Goal: Find contact information: Find contact information

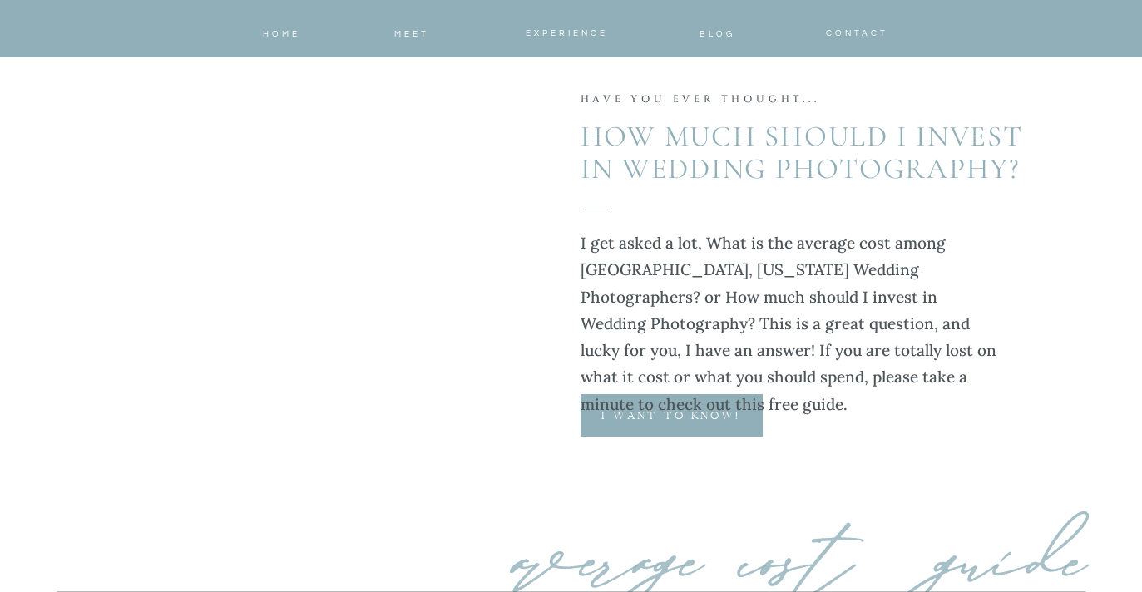
scroll to position [4967, 0]
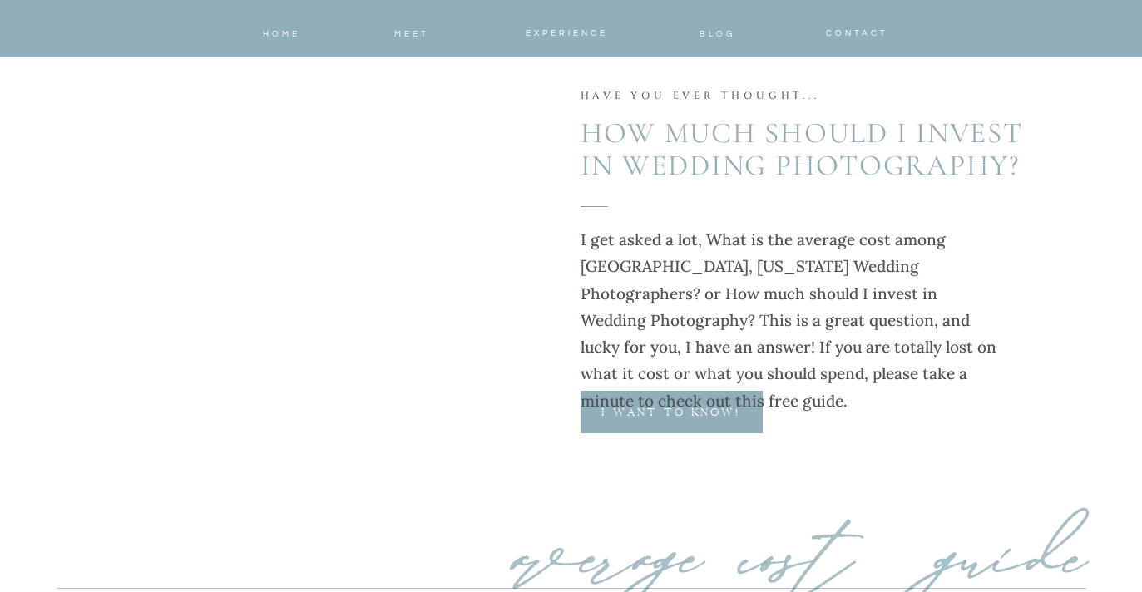
click at [663, 406] on p "I want to know!" at bounding box center [670, 414] width 181 height 16
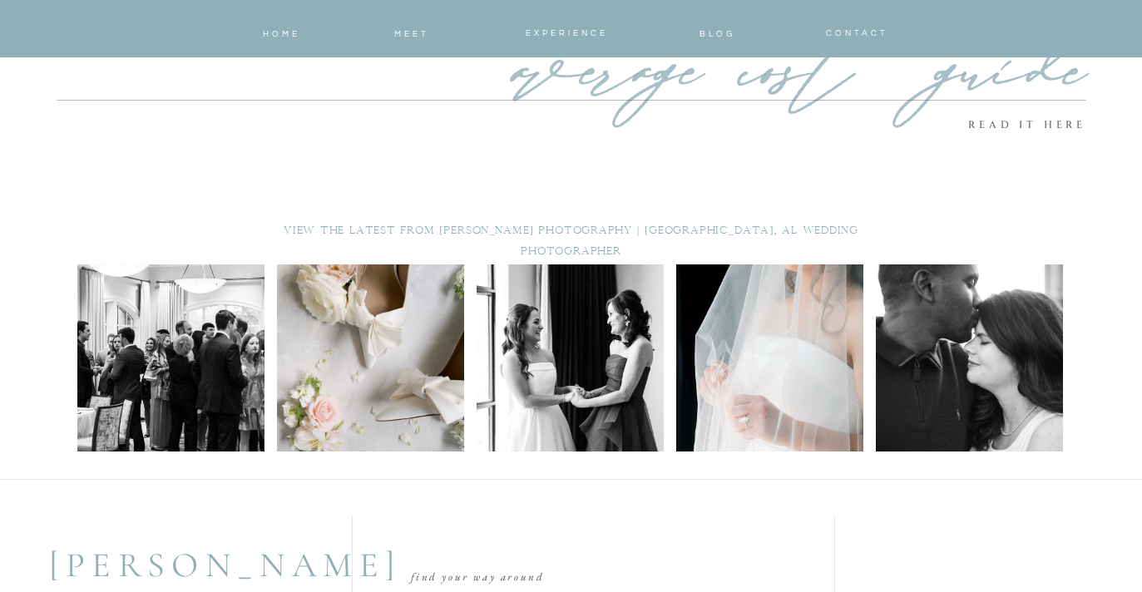
scroll to position [5457, 0]
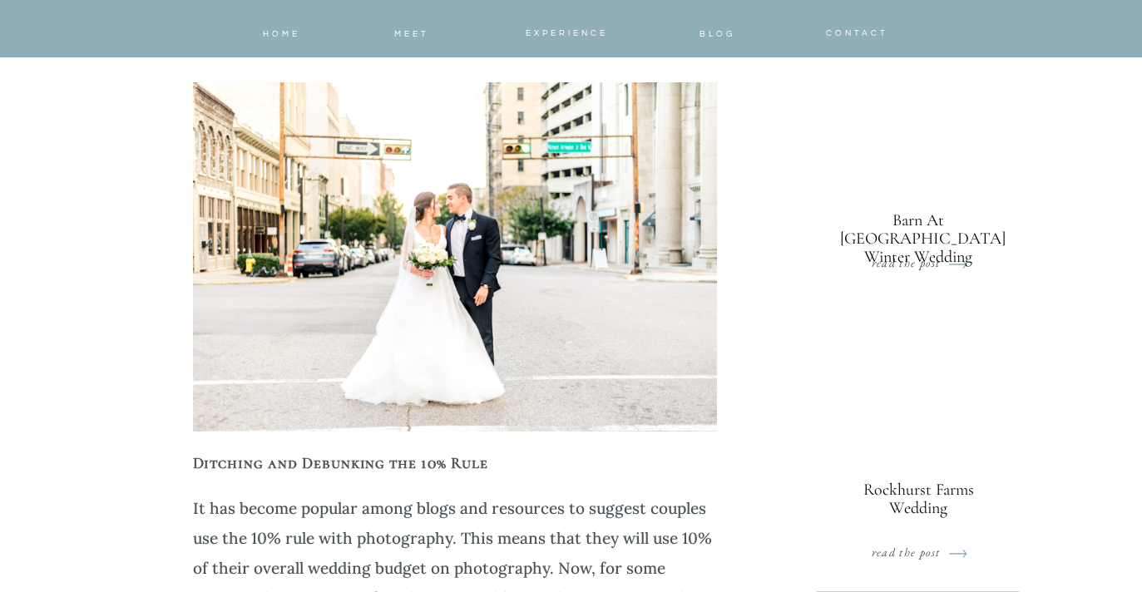
scroll to position [1088, 0]
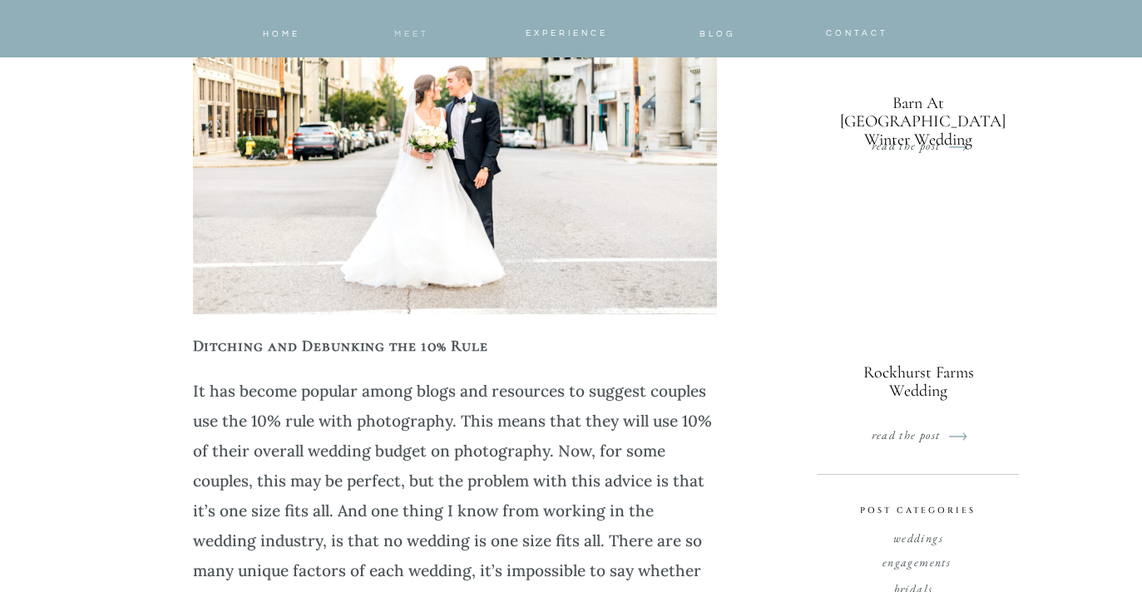
click at [404, 30] on span "meet" at bounding box center [411, 34] width 35 height 8
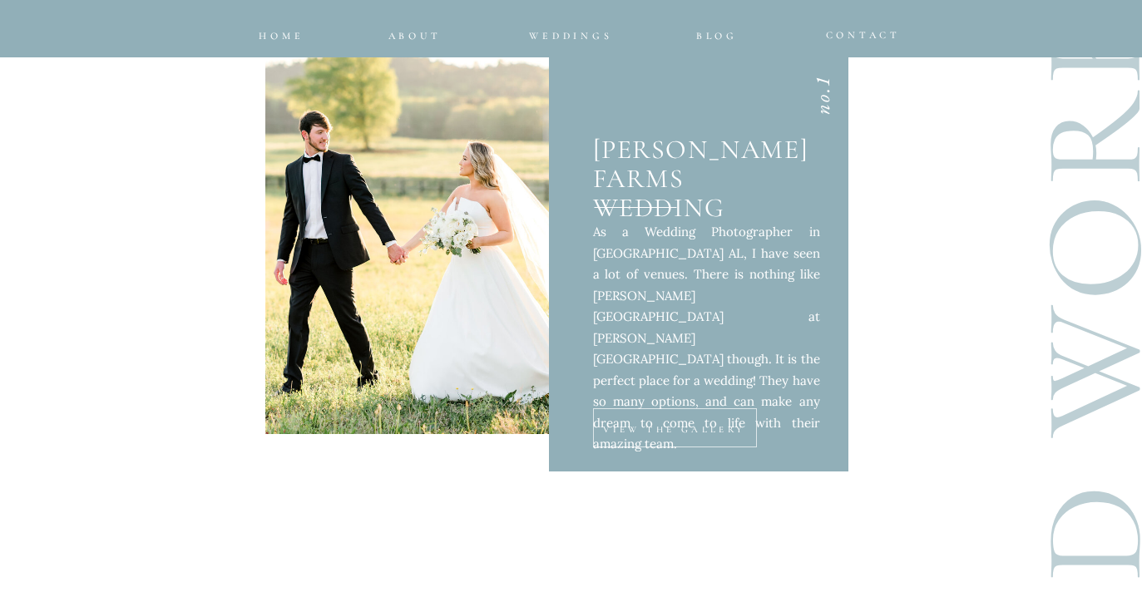
scroll to position [5821, 0]
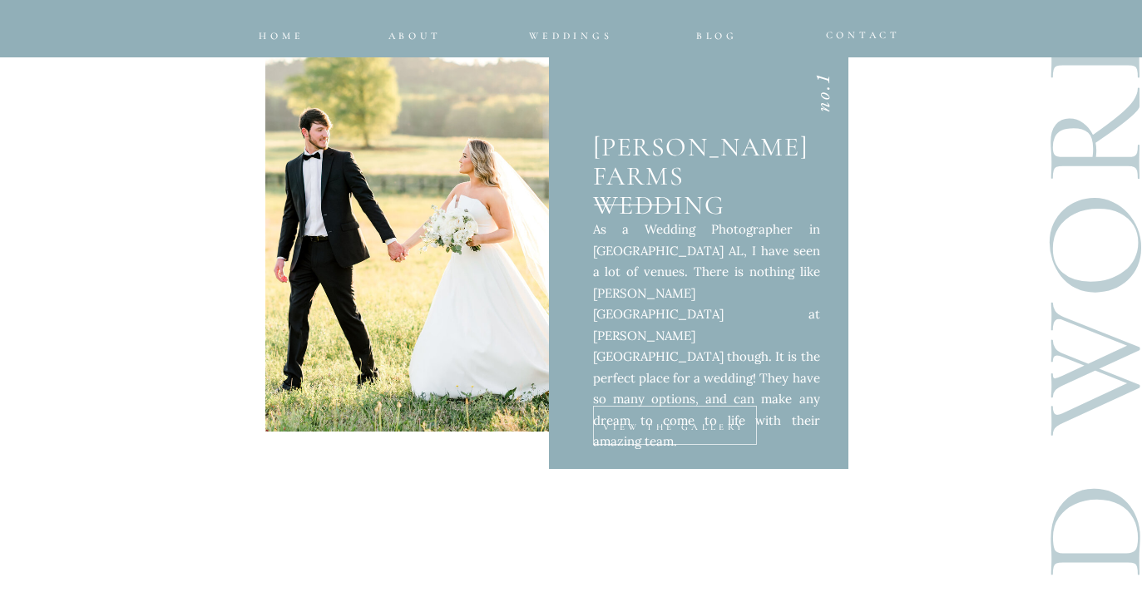
click at [641, 428] on p "VIEW THE GALLERY" at bounding box center [675, 427] width 154 height 13
click at [626, 419] on div at bounding box center [675, 425] width 164 height 39
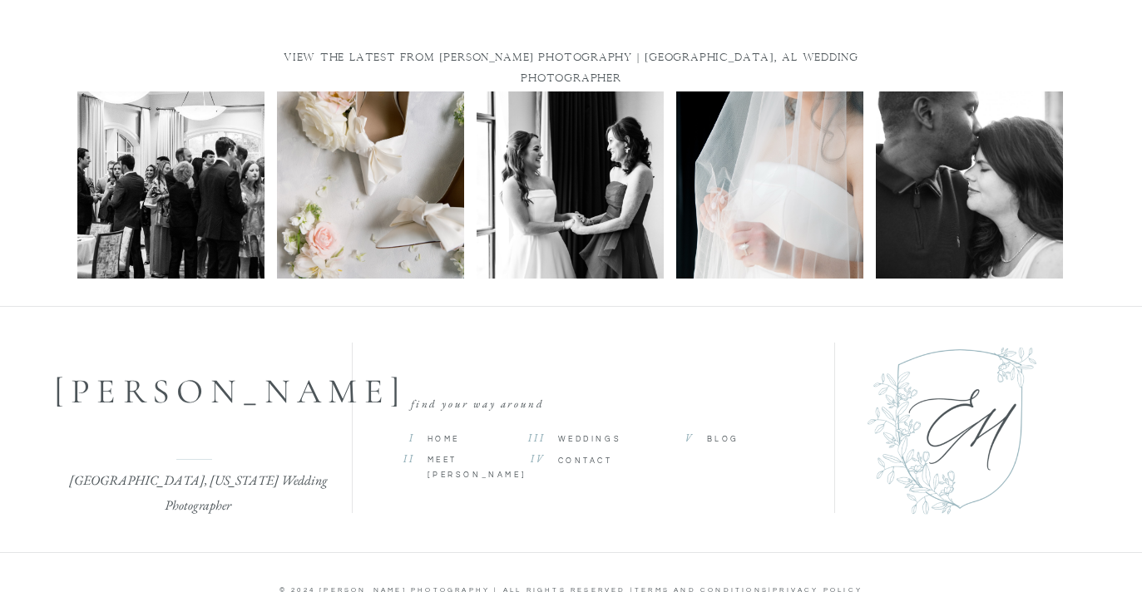
scroll to position [6764, 0]
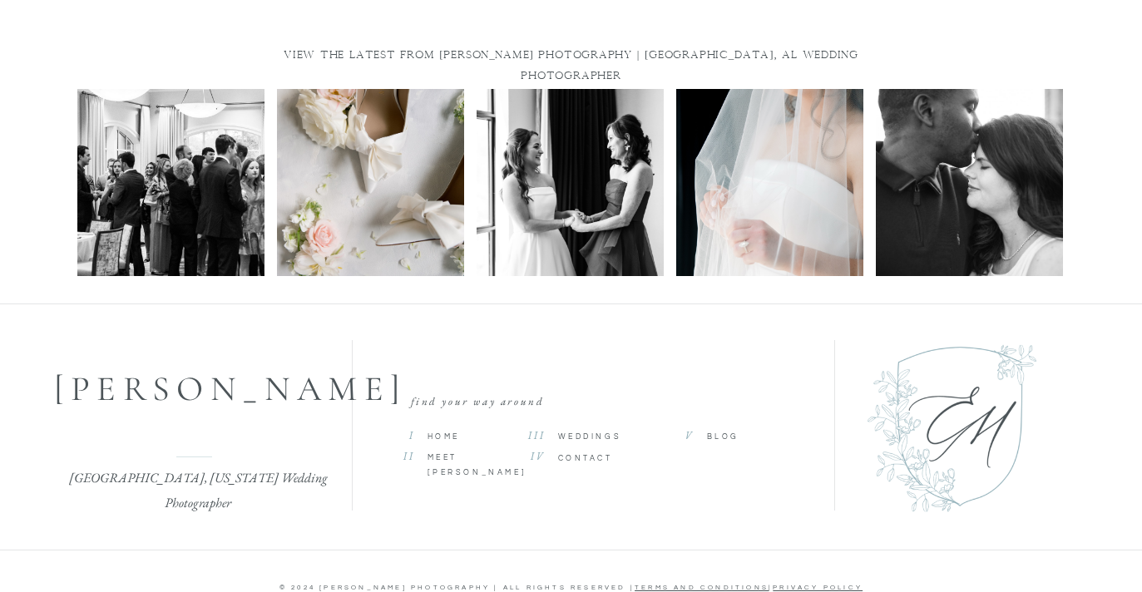
click at [759, 229] on img at bounding box center [769, 182] width 187 height 187
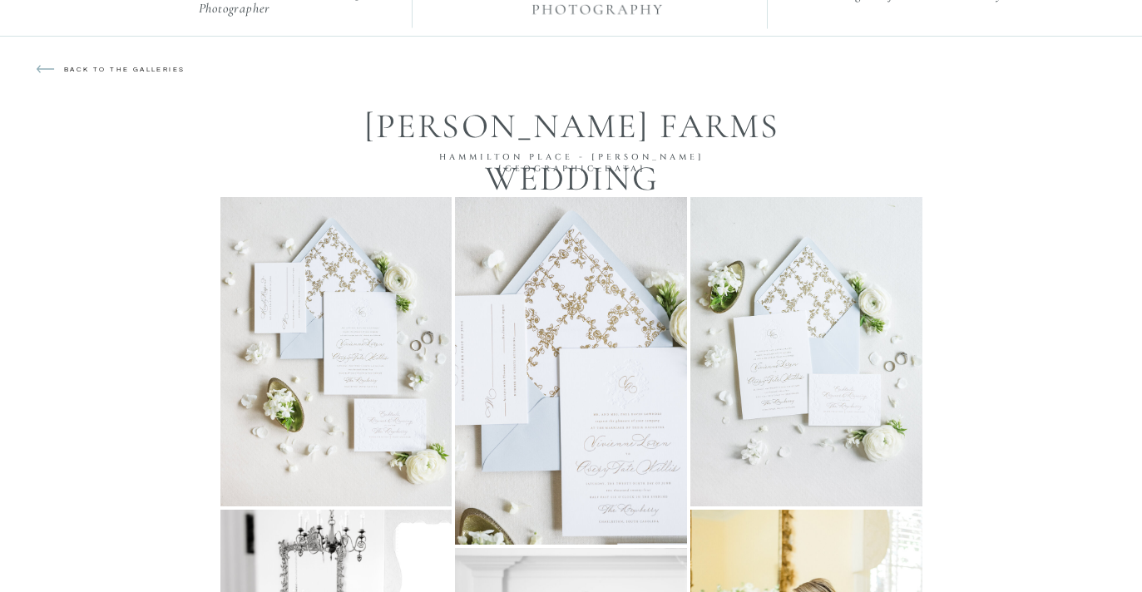
scroll to position [0, 0]
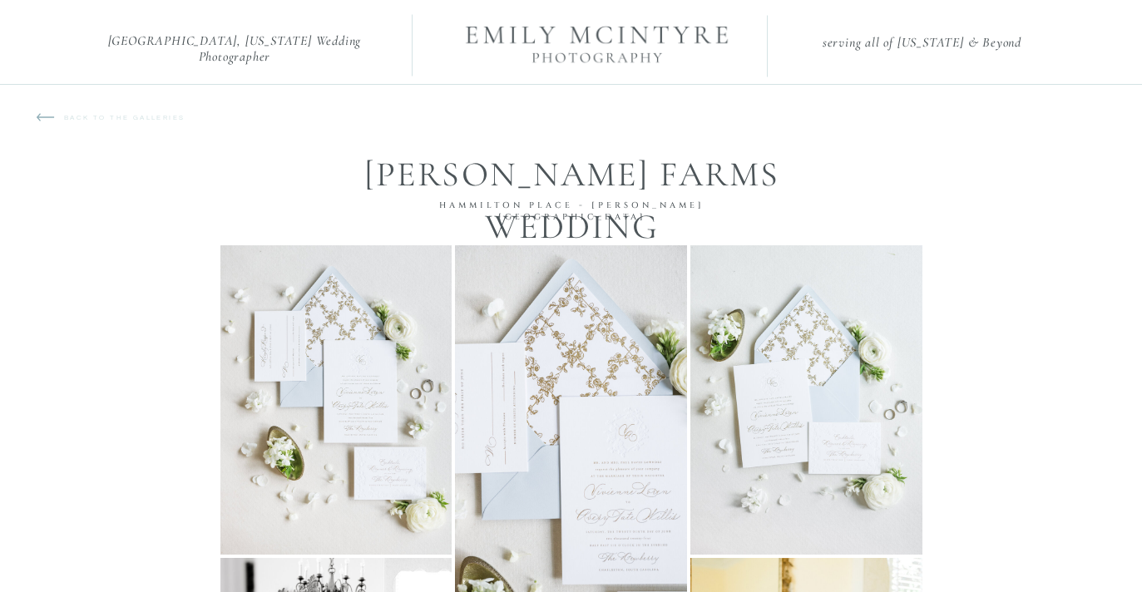
click at [122, 121] on p "back to the galleries" at bounding box center [134, 125] width 141 height 25
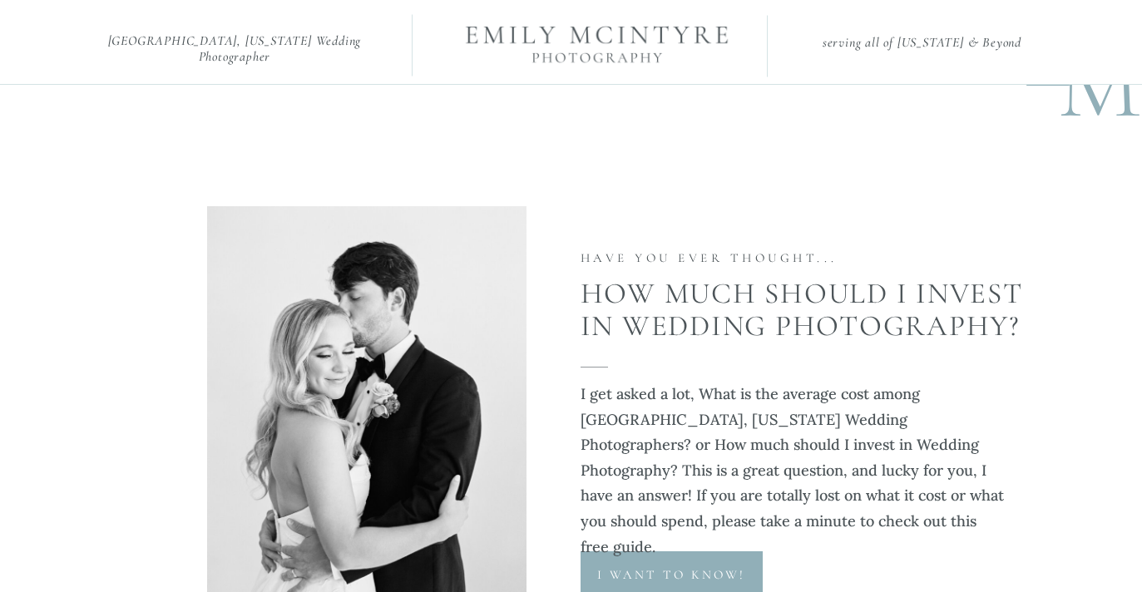
click at [624, 57] on div at bounding box center [597, -1] width 322 height 289
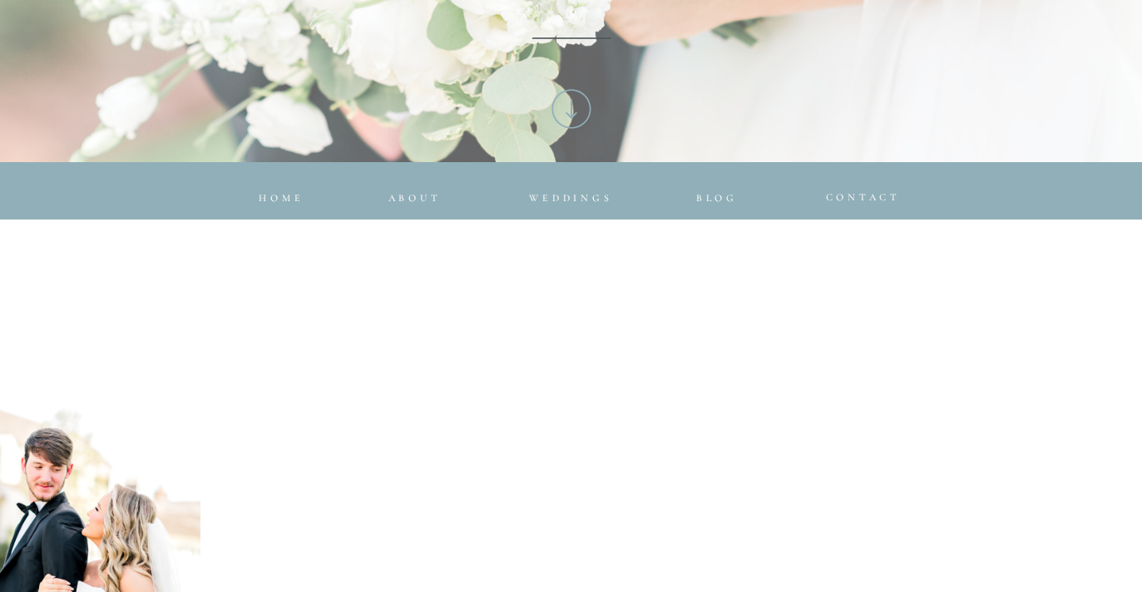
scroll to position [615, 0]
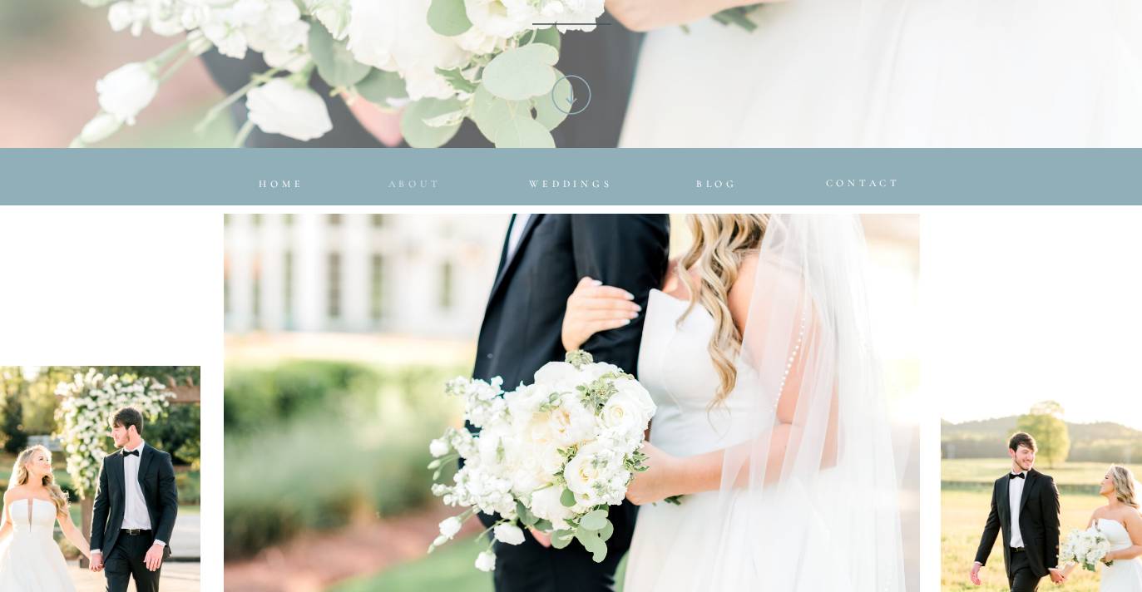
click at [410, 182] on nav "about" at bounding box center [411, 180] width 47 height 10
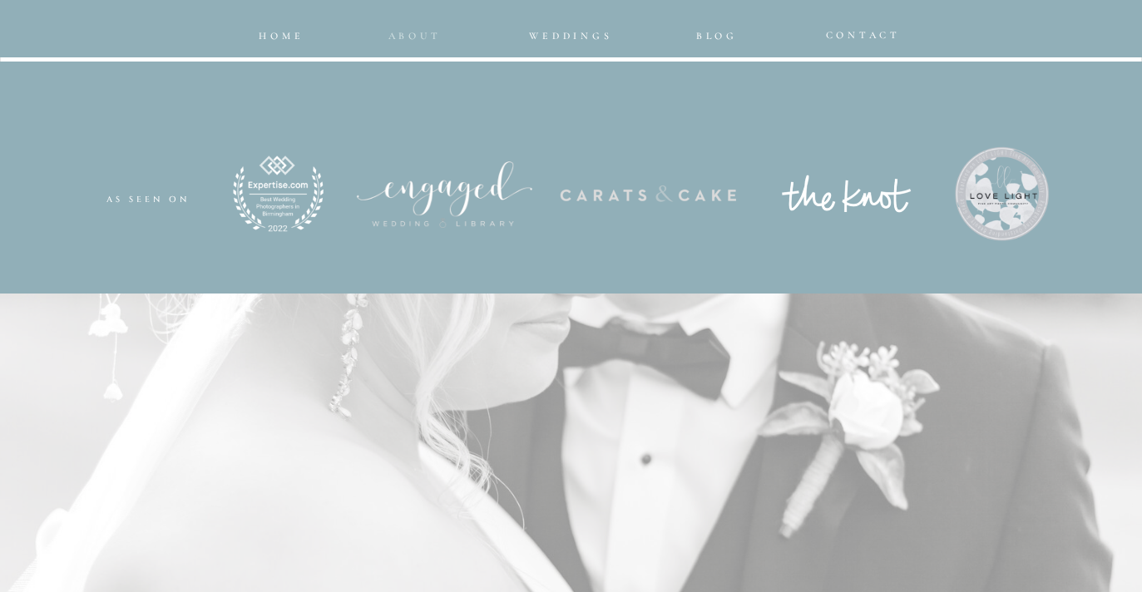
scroll to position [2338, 0]
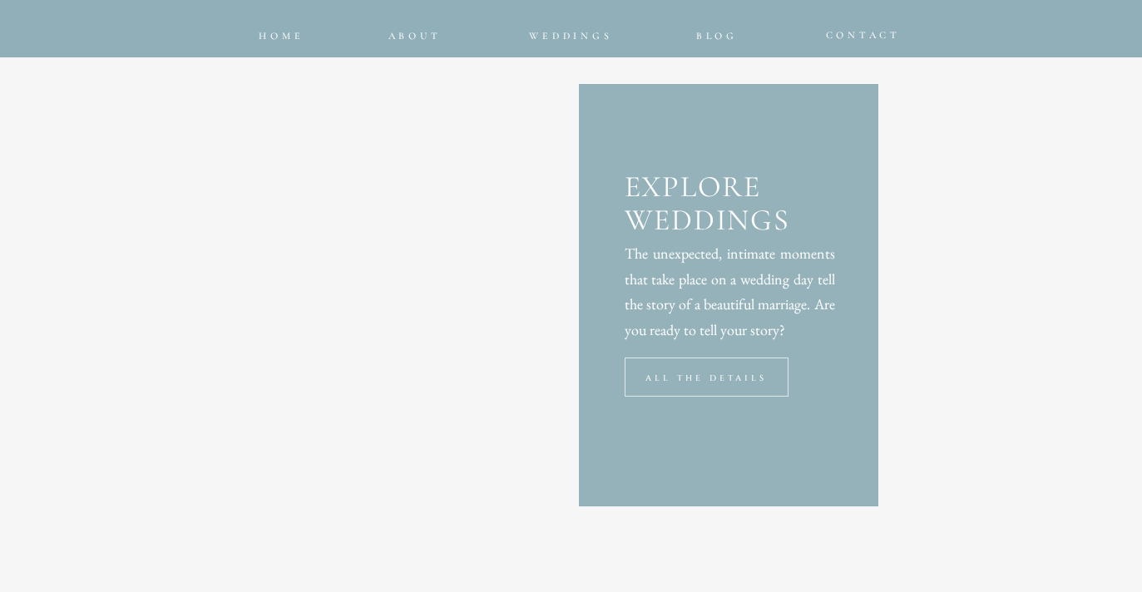
scroll to position [4369, 0]
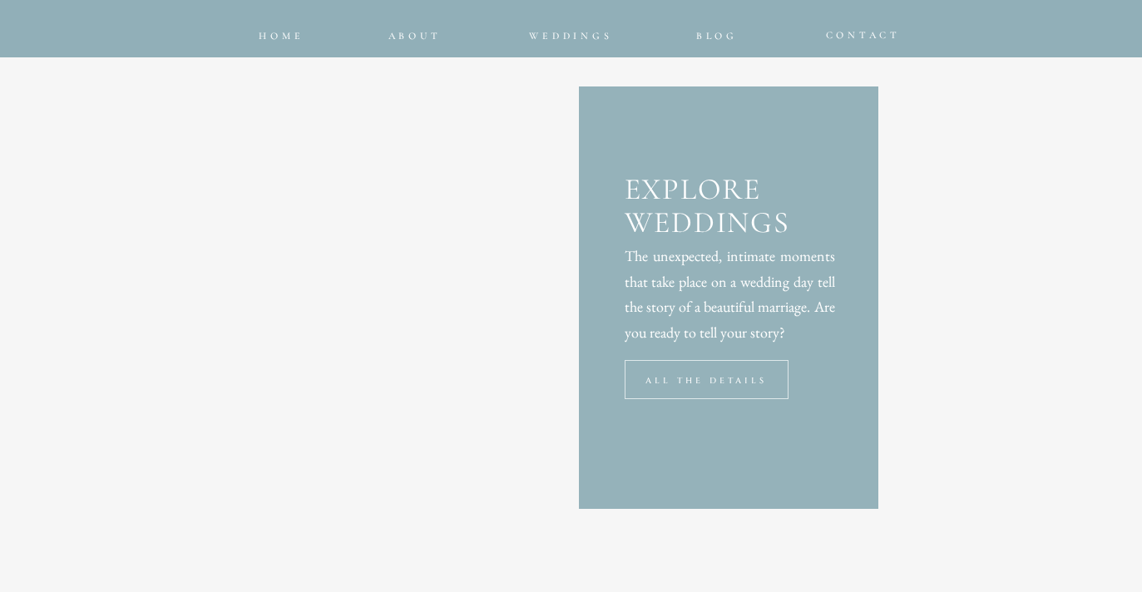
click at [643, 373] on div at bounding box center [706, 379] width 164 height 39
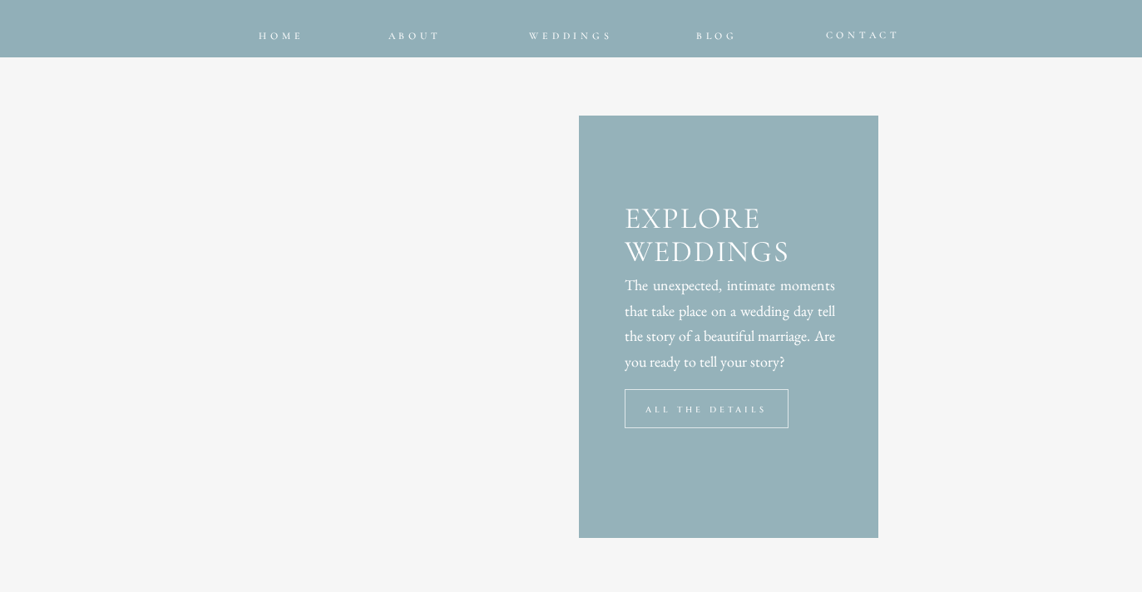
scroll to position [4338, 0]
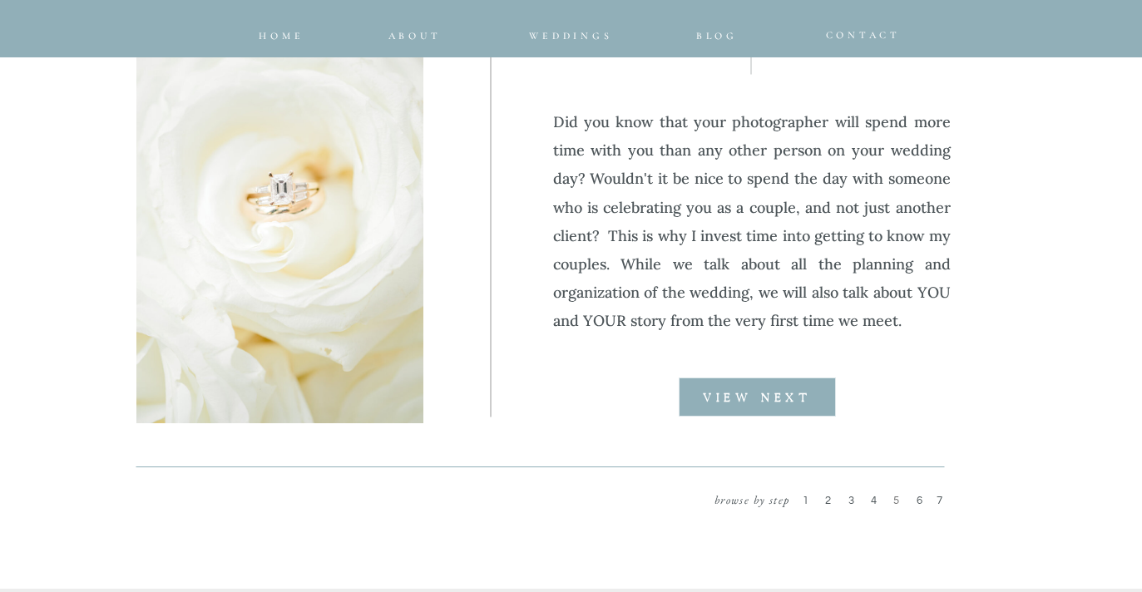
scroll to position [2165, 0]
click at [733, 402] on b "VIEW NEXT" at bounding box center [757, 398] width 108 height 12
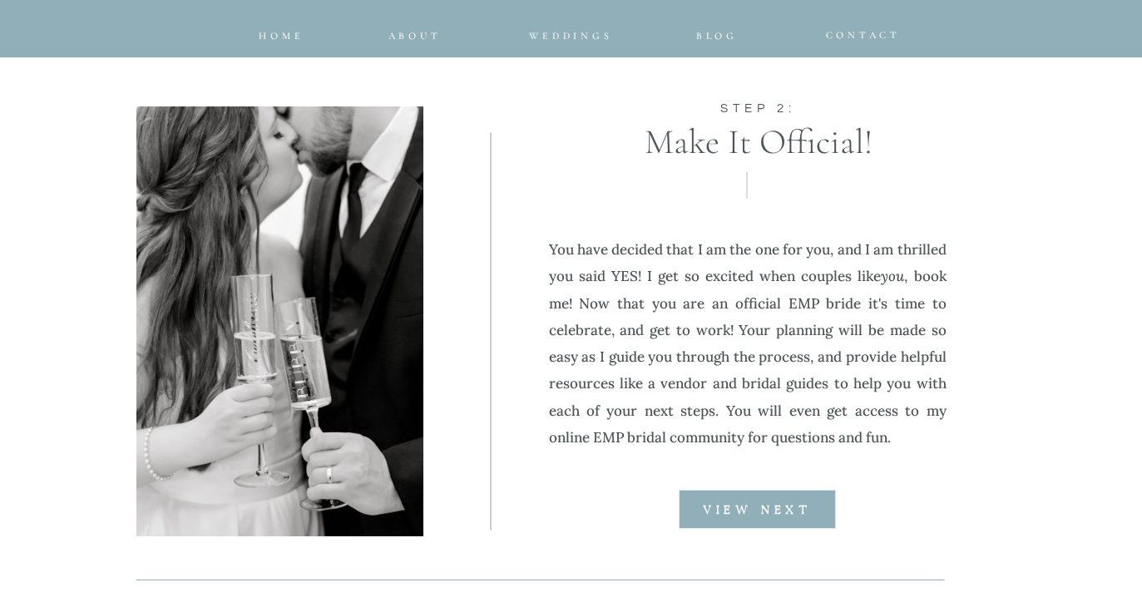
scroll to position [2056, 0]
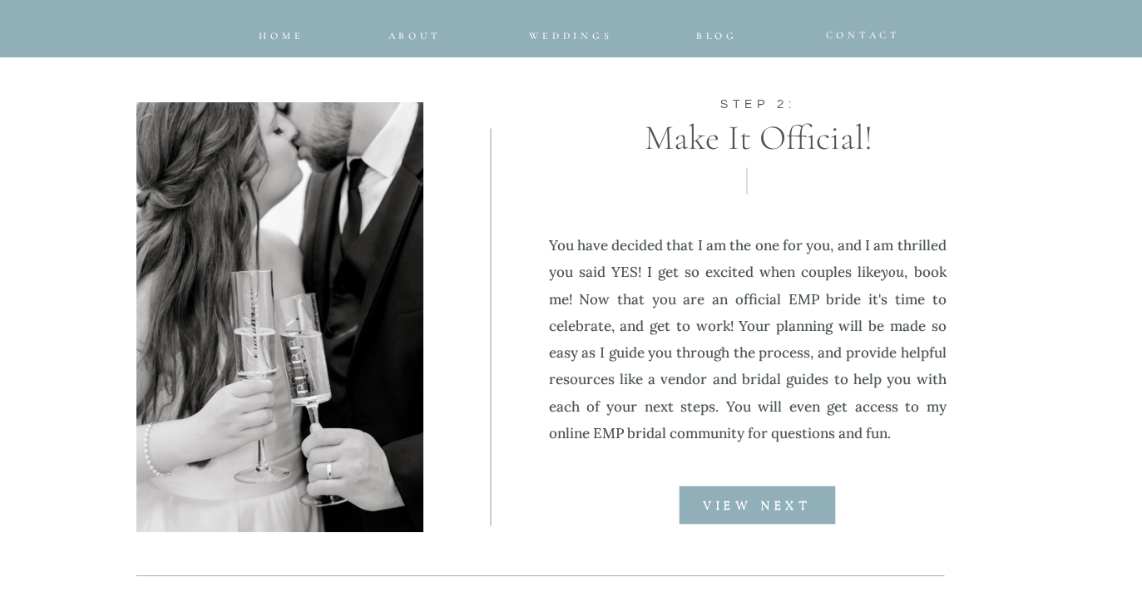
click at [693, 499] on p "VIEW NEXT" at bounding box center [758, 505] width 158 height 13
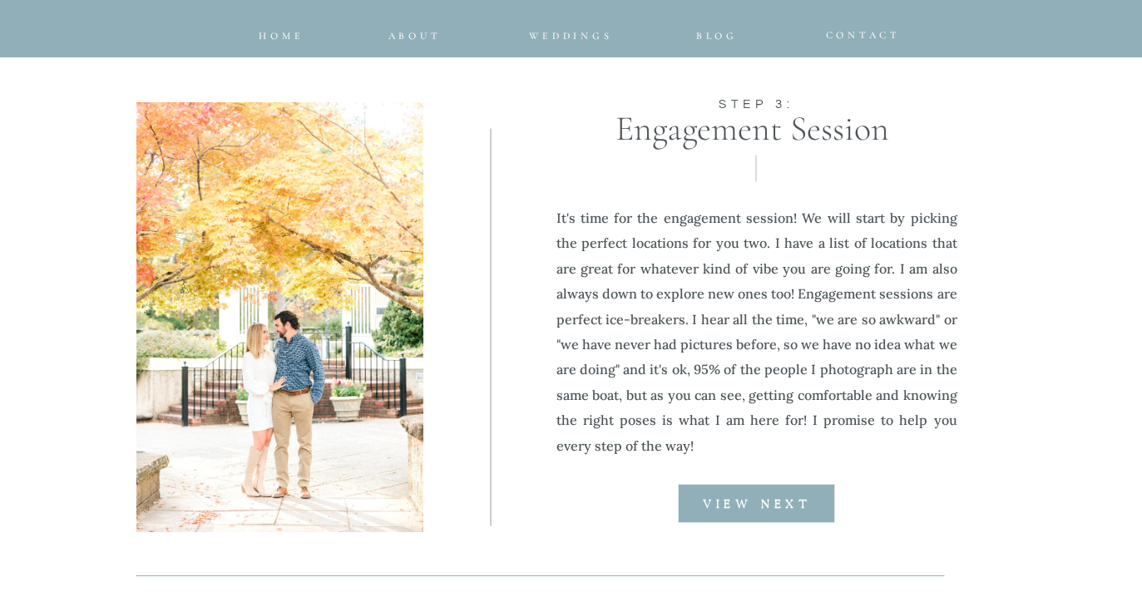
click at [693, 499] on p "VIEW NEXT" at bounding box center [758, 503] width 158 height 13
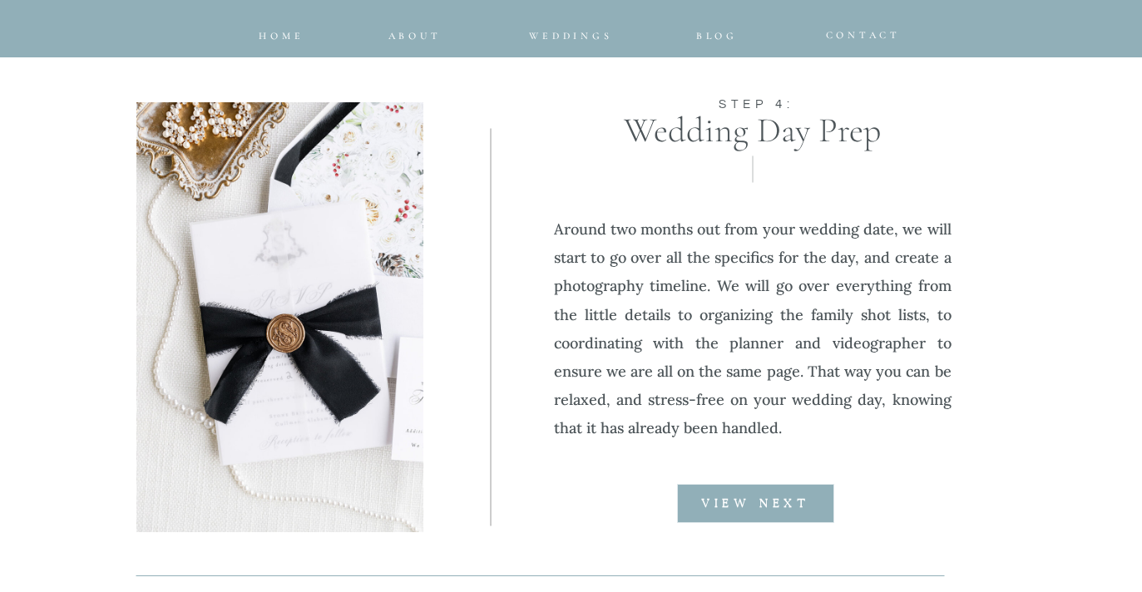
click at [695, 500] on p "VIEW NEXT" at bounding box center [756, 502] width 158 height 13
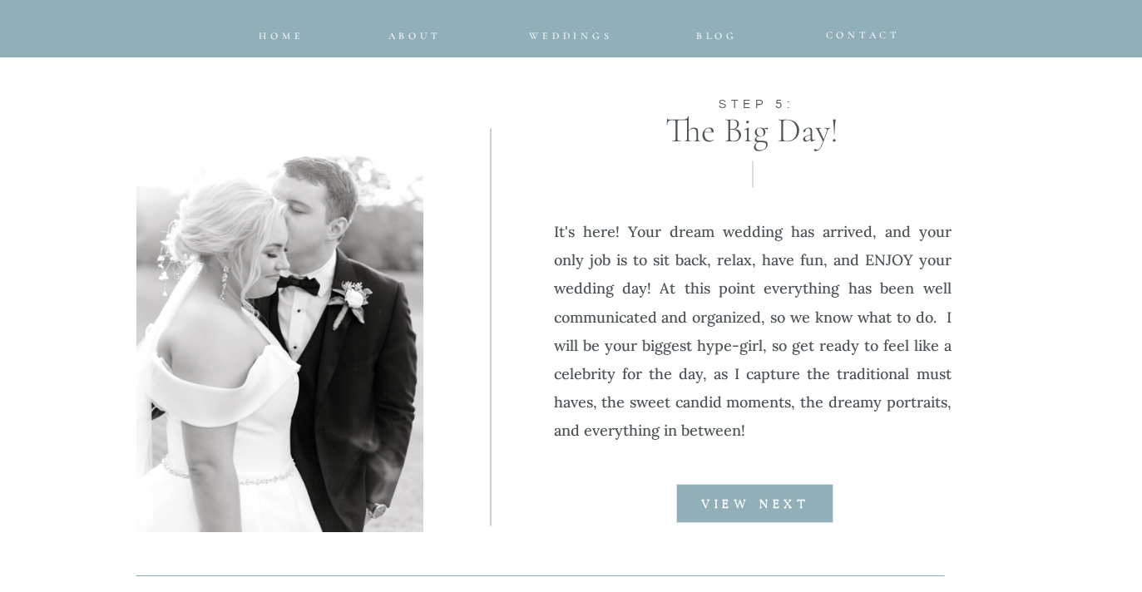
click at [695, 500] on p "VIEW NEXT" at bounding box center [756, 503] width 158 height 13
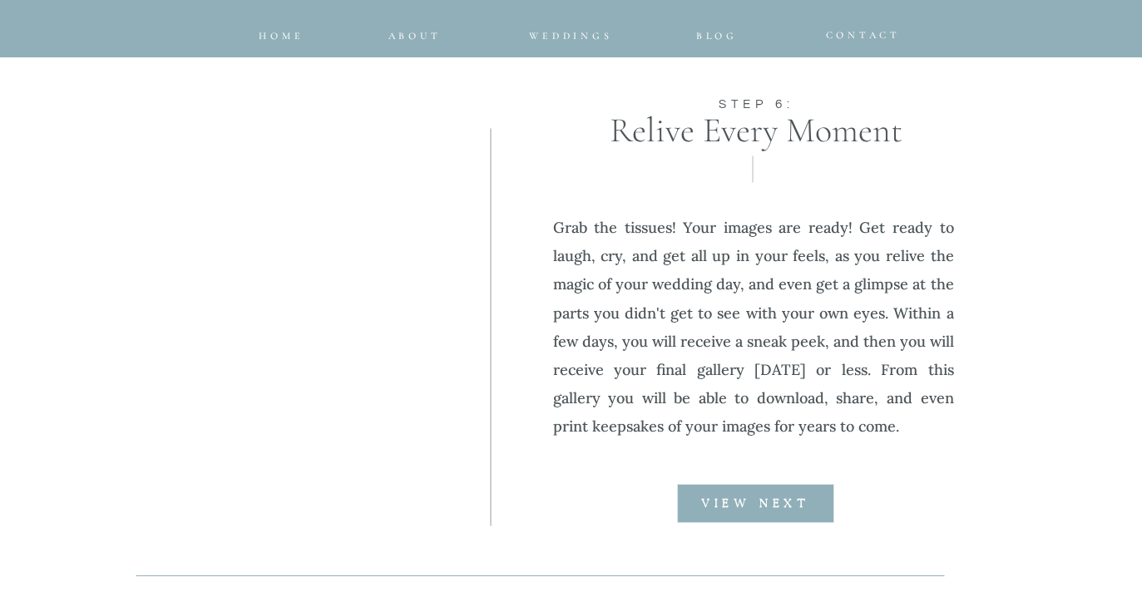
click at [695, 500] on p "VIEW NEXT" at bounding box center [756, 502] width 158 height 13
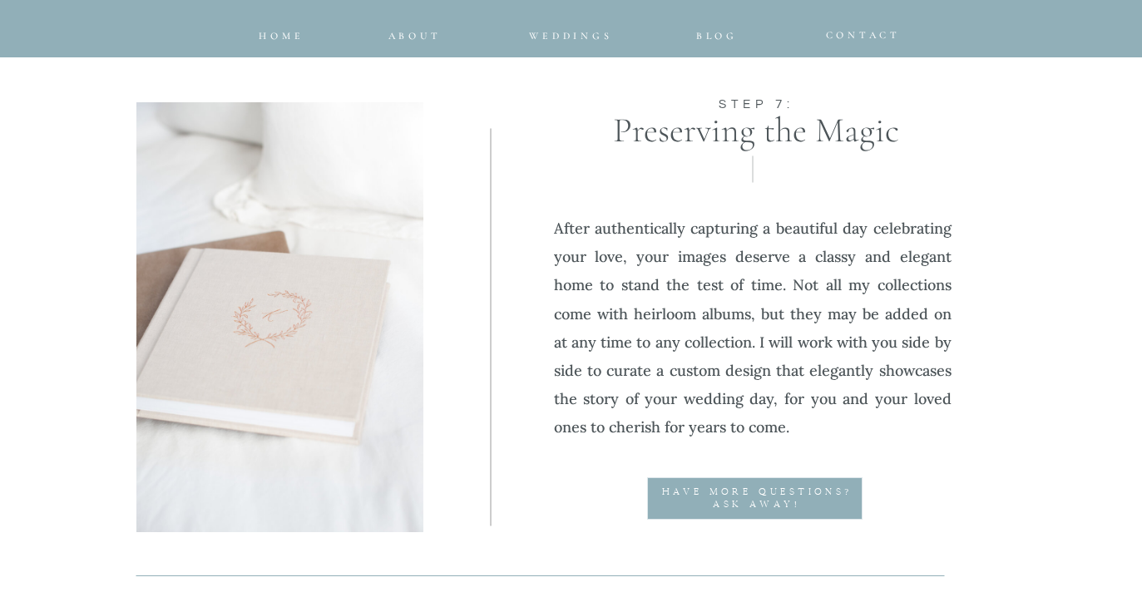
click at [695, 500] on div at bounding box center [754, 498] width 215 height 42
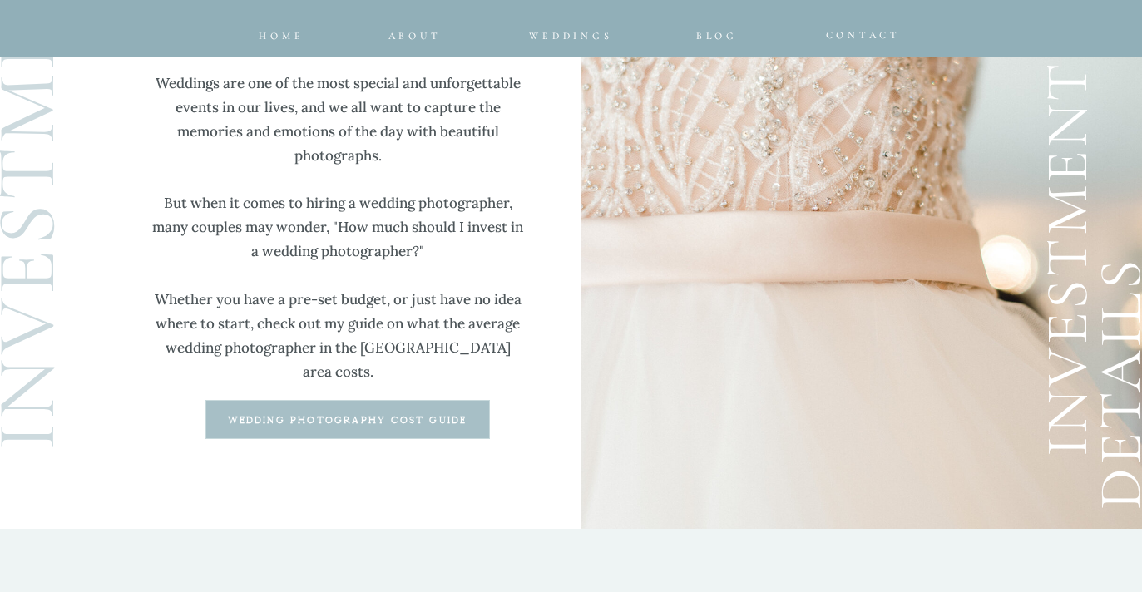
scroll to position [4398, 0]
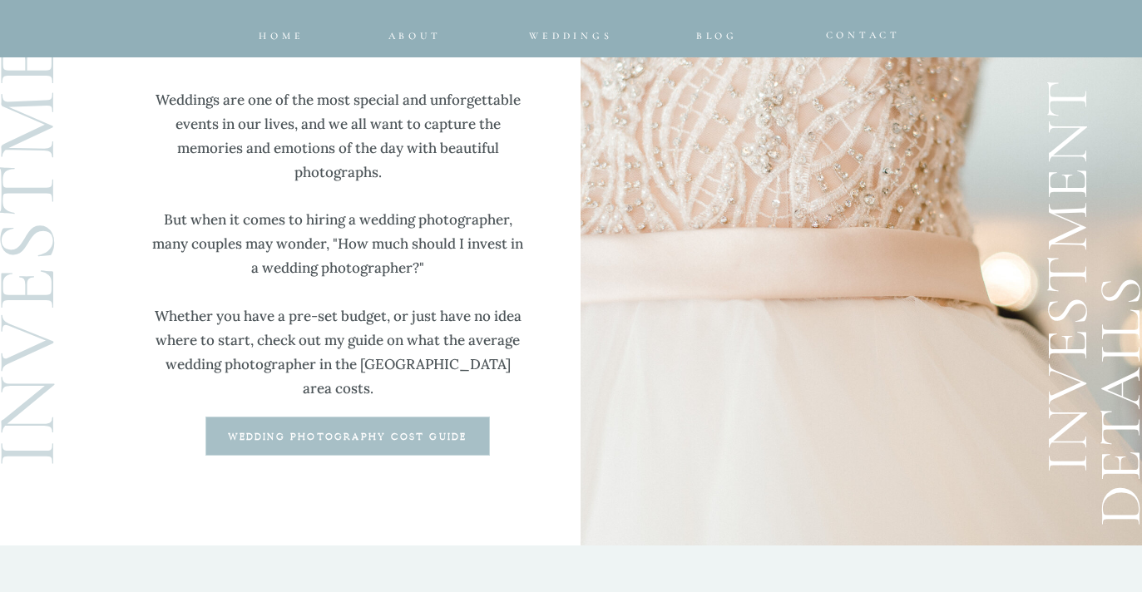
click at [294, 437] on b "wedding photography cost guide" at bounding box center [347, 436] width 239 height 9
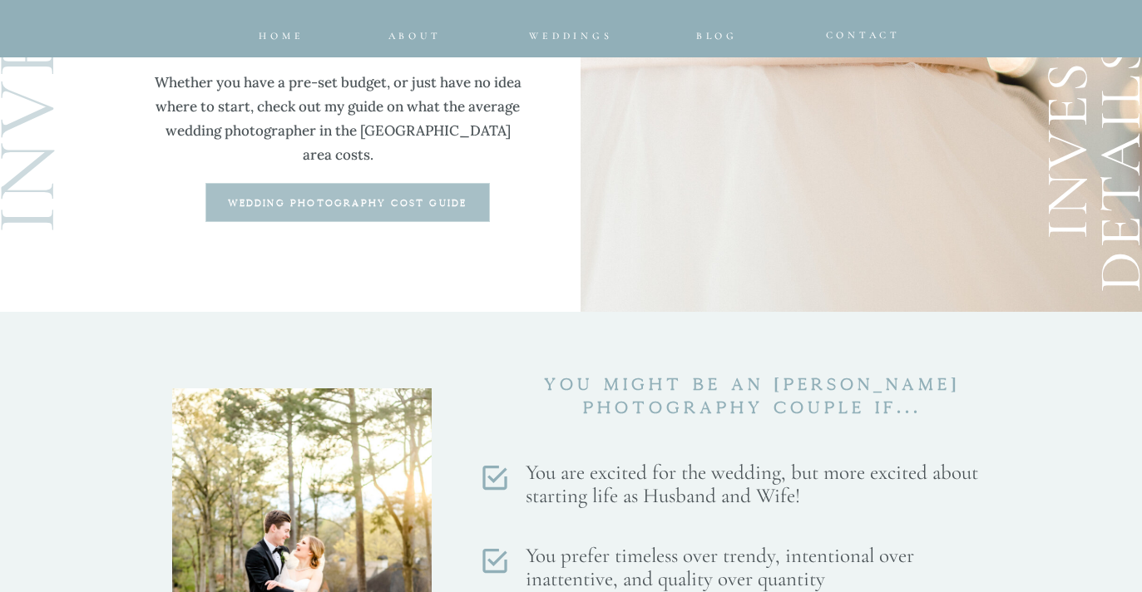
scroll to position [4492, 0]
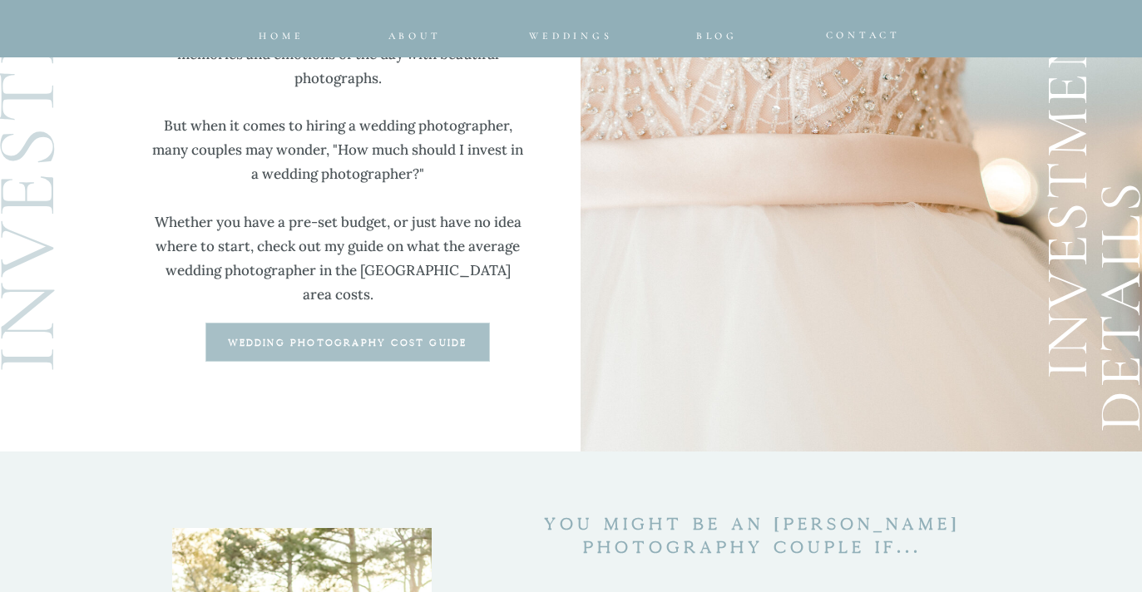
click at [388, 345] on b "wedding photography cost guide" at bounding box center [347, 342] width 239 height 9
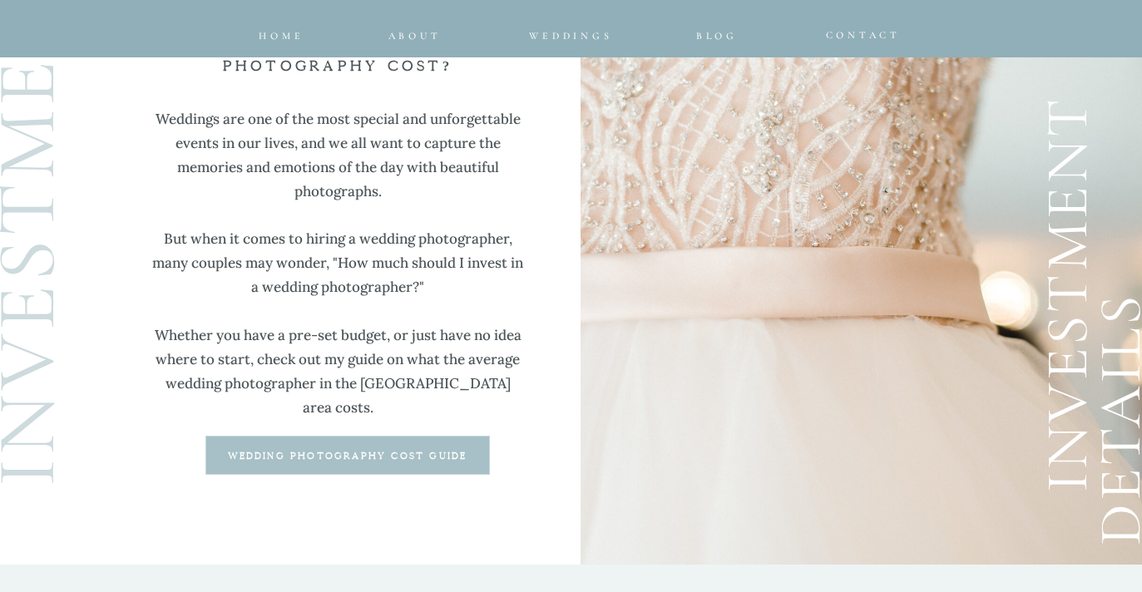
scroll to position [4384, 0]
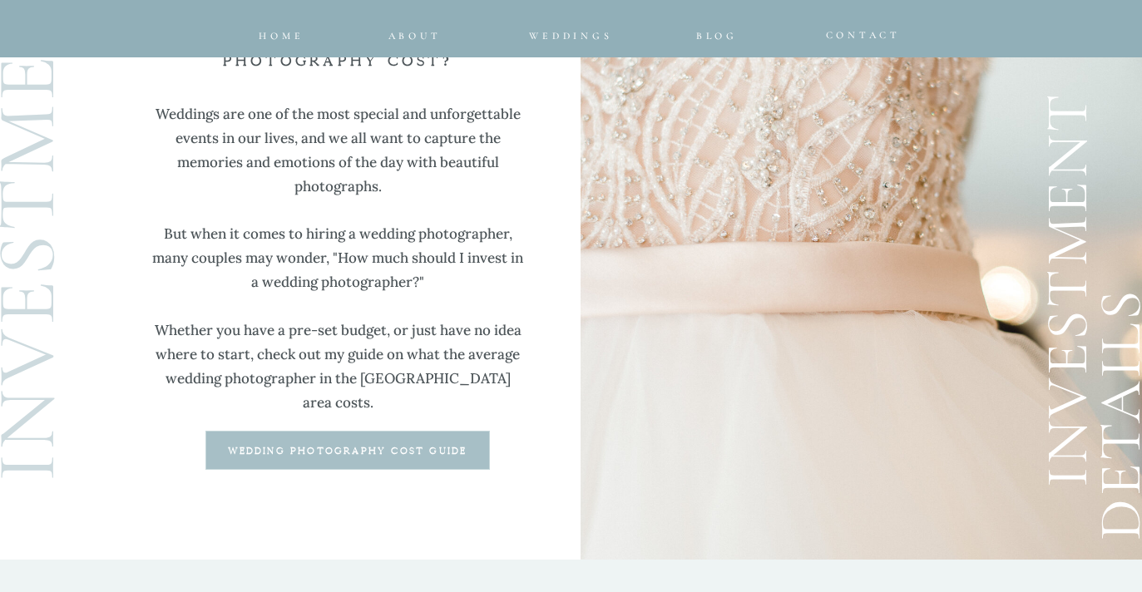
click at [264, 457] on p "wedding photography cost guide" at bounding box center [347, 451] width 279 height 13
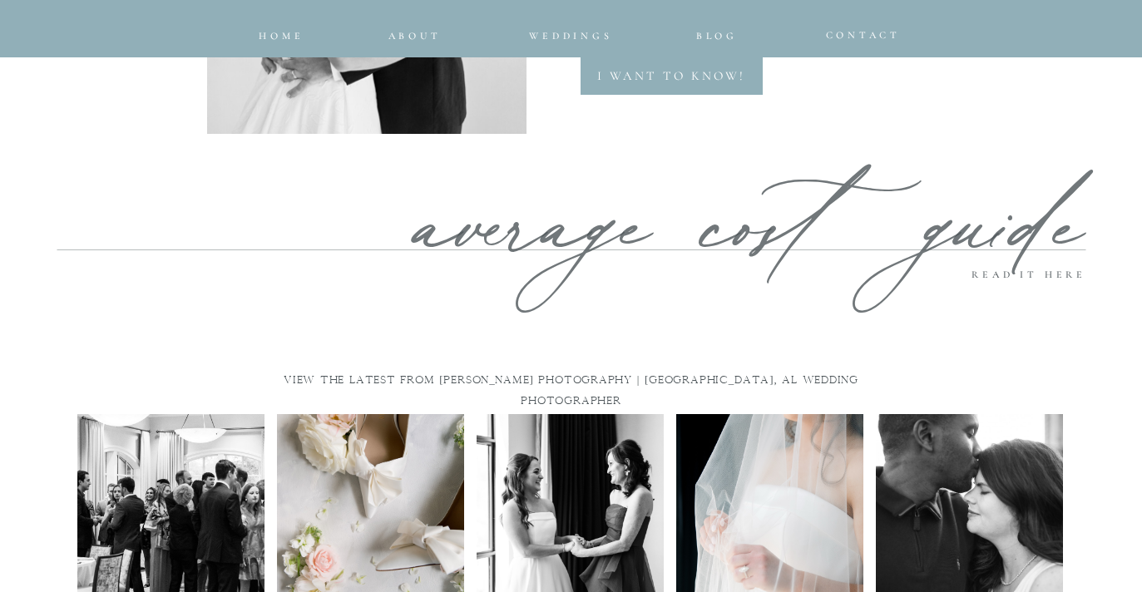
scroll to position [7893, 0]
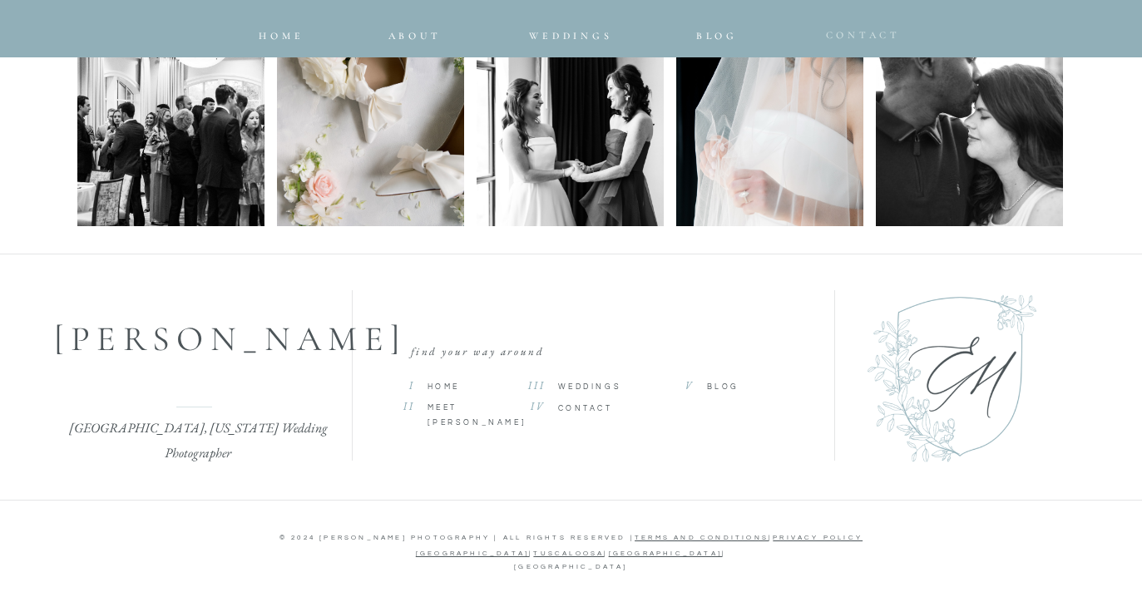
click at [841, 32] on span "CONTACT" at bounding box center [864, 35] width 76 height 12
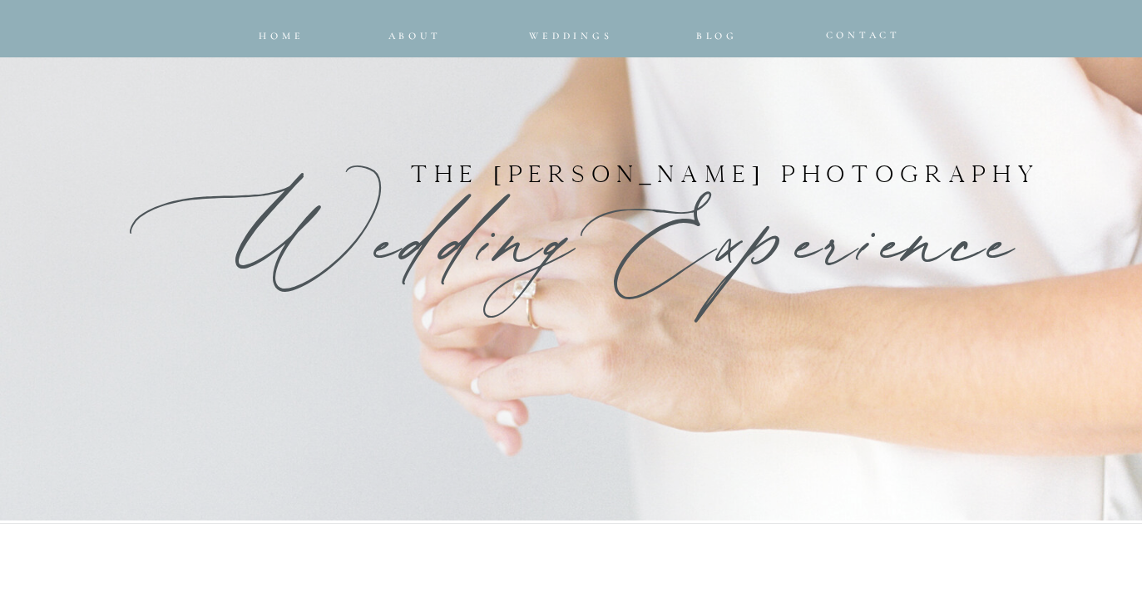
scroll to position [0, 0]
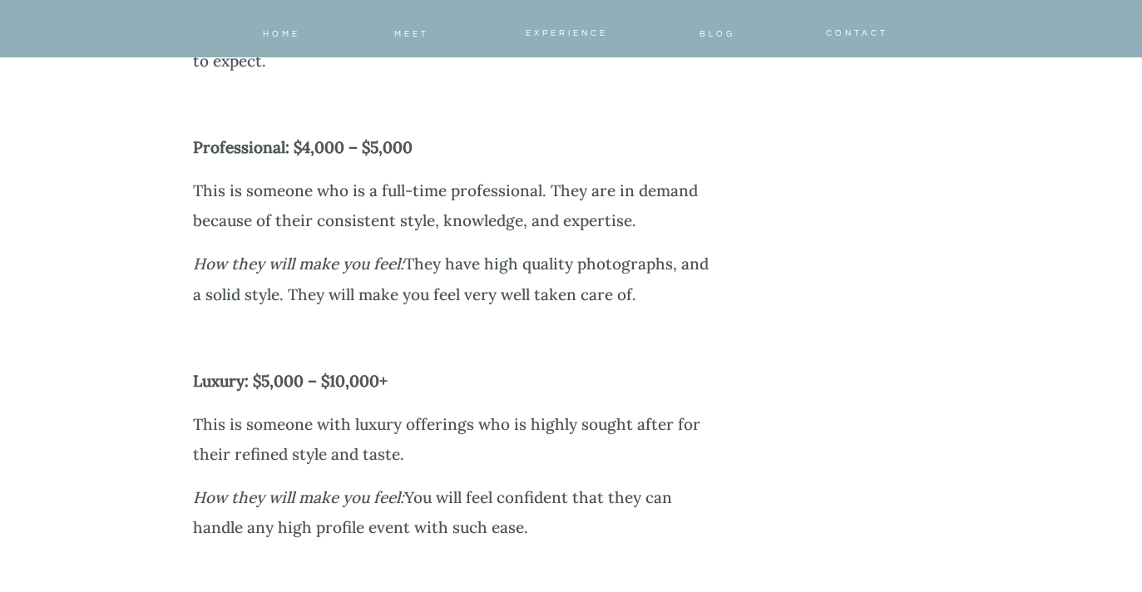
scroll to position [4287, 0]
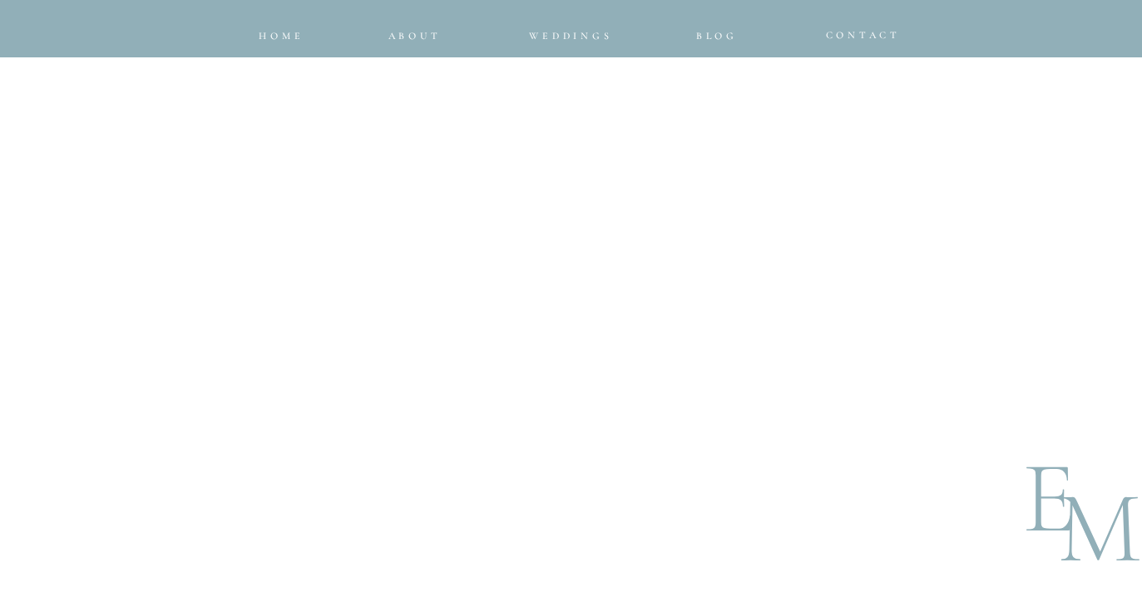
scroll to position [1754, 0]
